Goal: Transaction & Acquisition: Book appointment/travel/reservation

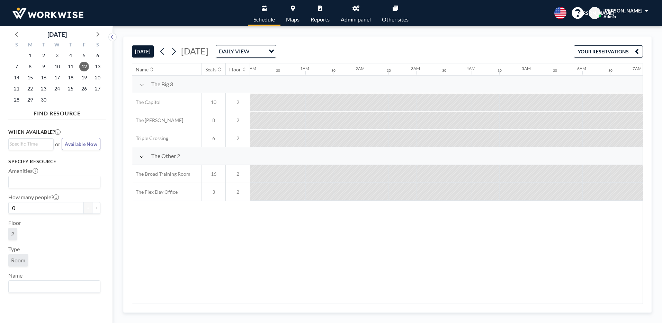
scroll to position [0, 582]
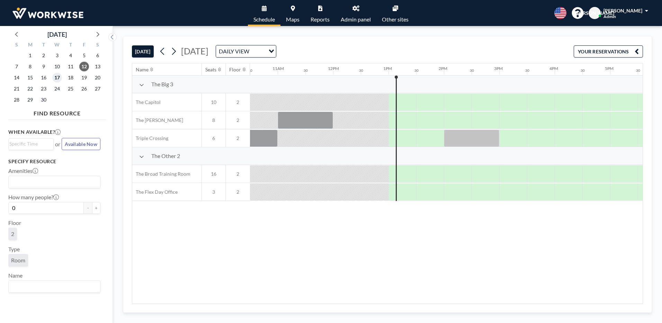
click at [53, 75] on span "17" at bounding box center [57, 78] width 10 height 10
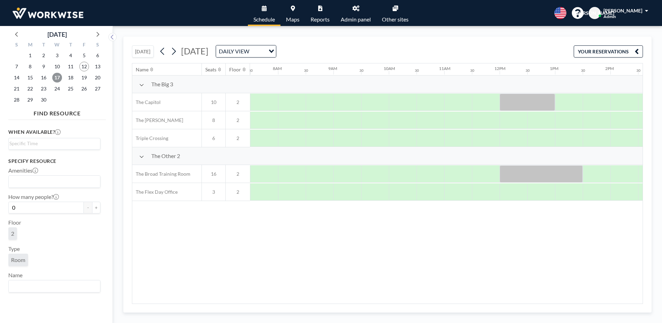
scroll to position [0, 416]
click at [87, 67] on span "12" at bounding box center [84, 67] width 10 height 10
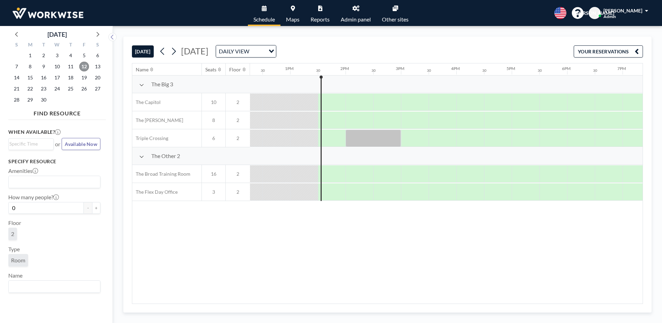
scroll to position [0, 720]
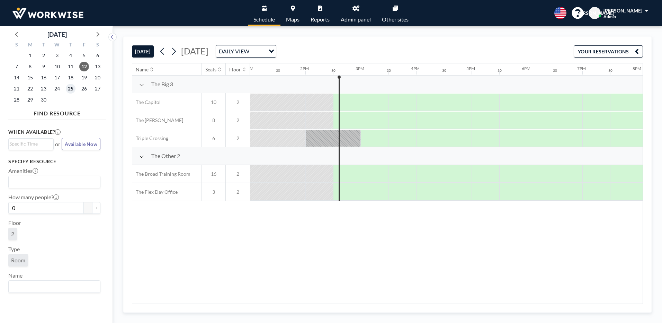
click at [71, 88] on span "25" at bounding box center [71, 89] width 10 height 10
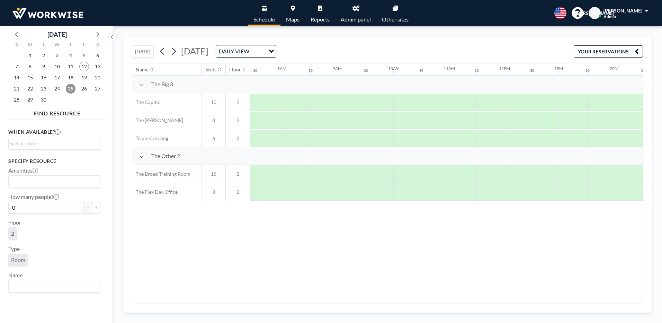
scroll to position [0, 416]
click at [406, 141] on div at bounding box center [403, 138] width 28 height 17
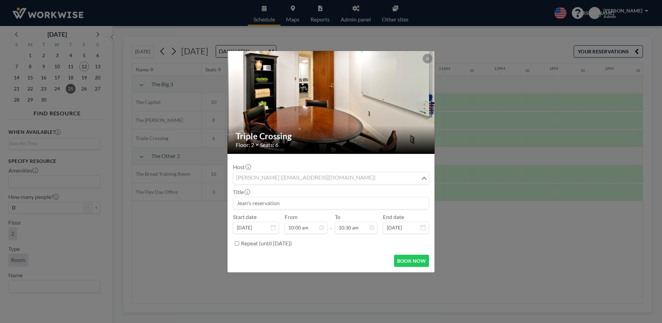
click at [270, 180] on div "[PERSON_NAME] ([EMAIL_ADDRESS][DOMAIN_NAME])" at bounding box center [326, 177] width 187 height 10
type input "e"
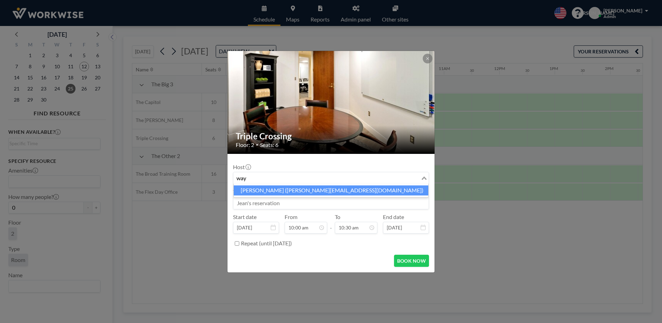
click at [257, 194] on li "[PERSON_NAME] ([PERSON_NAME][EMAIL_ADDRESS][DOMAIN_NAME])" at bounding box center [331, 190] width 195 height 10
type input "way"
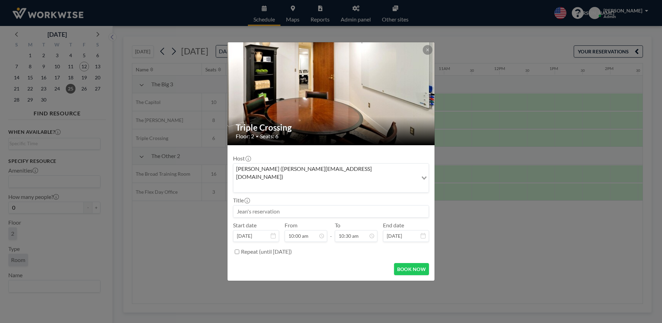
click at [255, 205] on input at bounding box center [330, 211] width 195 height 12
type input "[PERSON_NAME]'s reservation"
click at [312, 164] on div "11:00 am" at bounding box center [340, 170] width 81 height 12
type input "11:00 am"
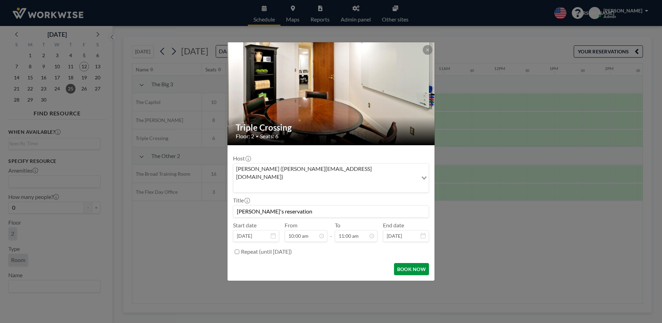
click at [409, 263] on button "BOOK NOW" at bounding box center [411, 269] width 35 height 12
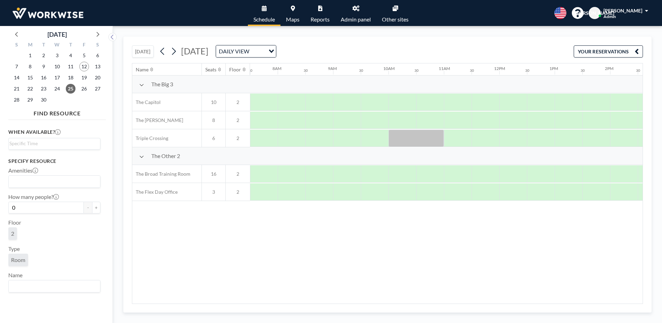
click at [357, 258] on div "Name Seats Floor 12AM 30 1AM 30 2AM 30 3AM 30 4AM 30 5AM 30 6AM 30 7AM 30 8AM 3…" at bounding box center [387, 183] width 511 height 240
